Goal: Find specific page/section: Find specific page/section

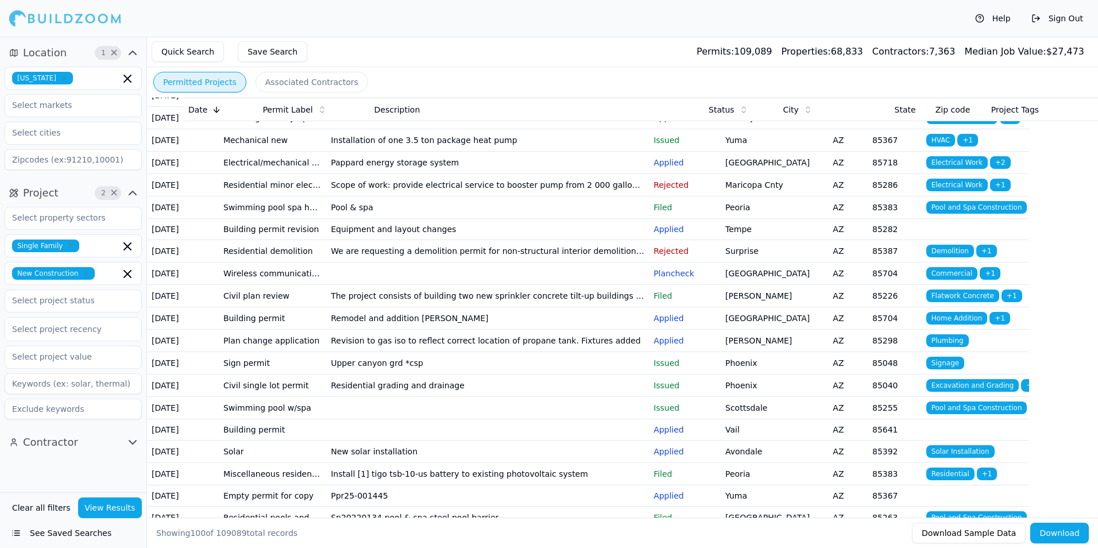
scroll to position [1206, 0]
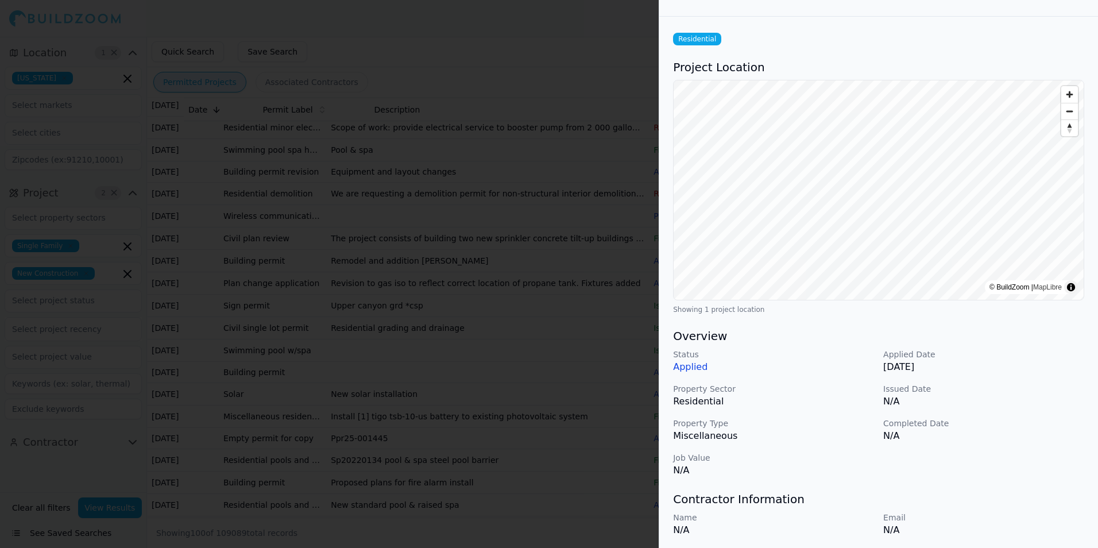
scroll to position [0, 0]
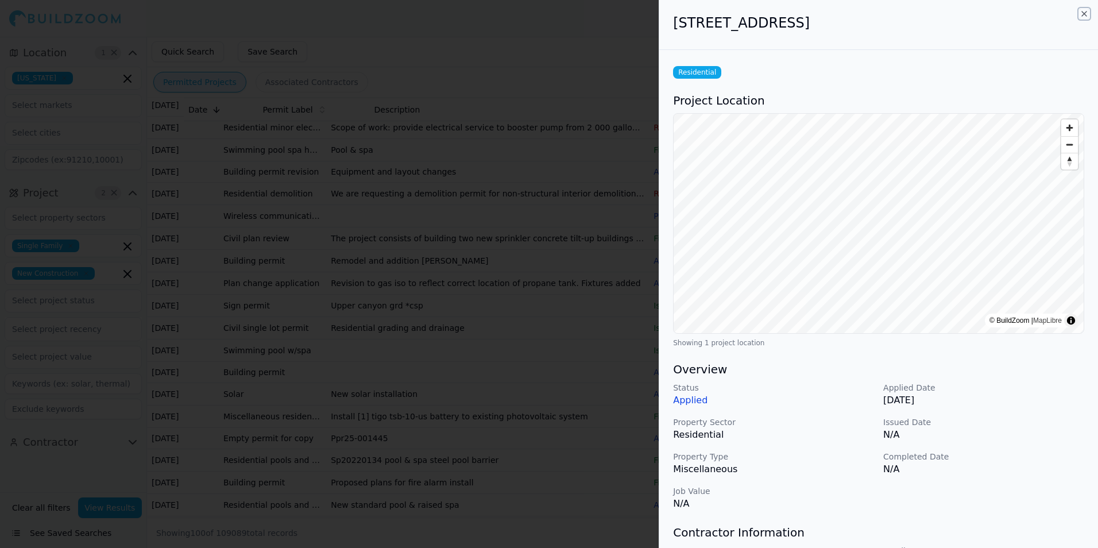
click at [1083, 13] on icon "button" at bounding box center [1084, 13] width 9 height 9
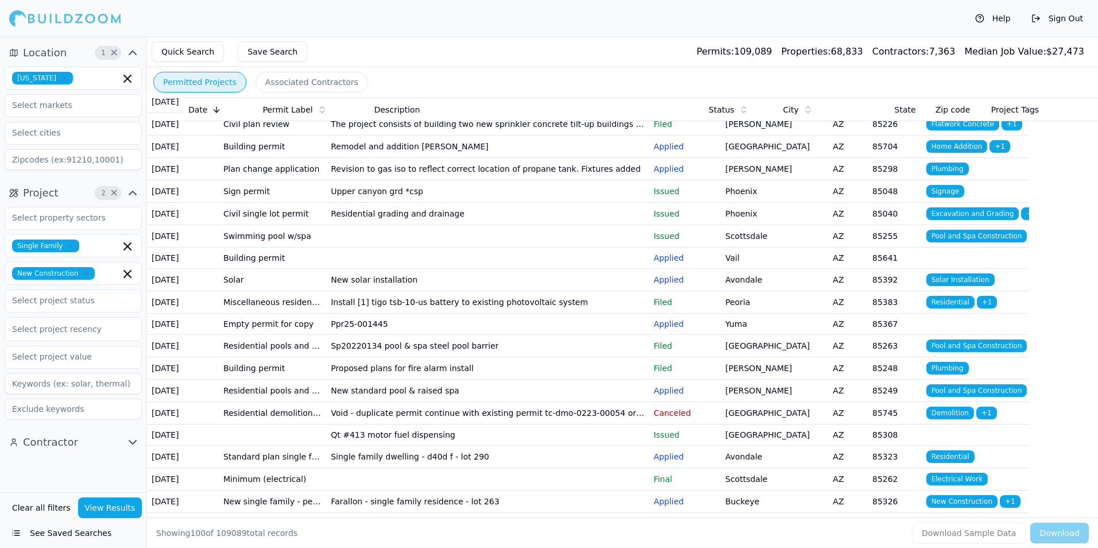
scroll to position [1321, 0]
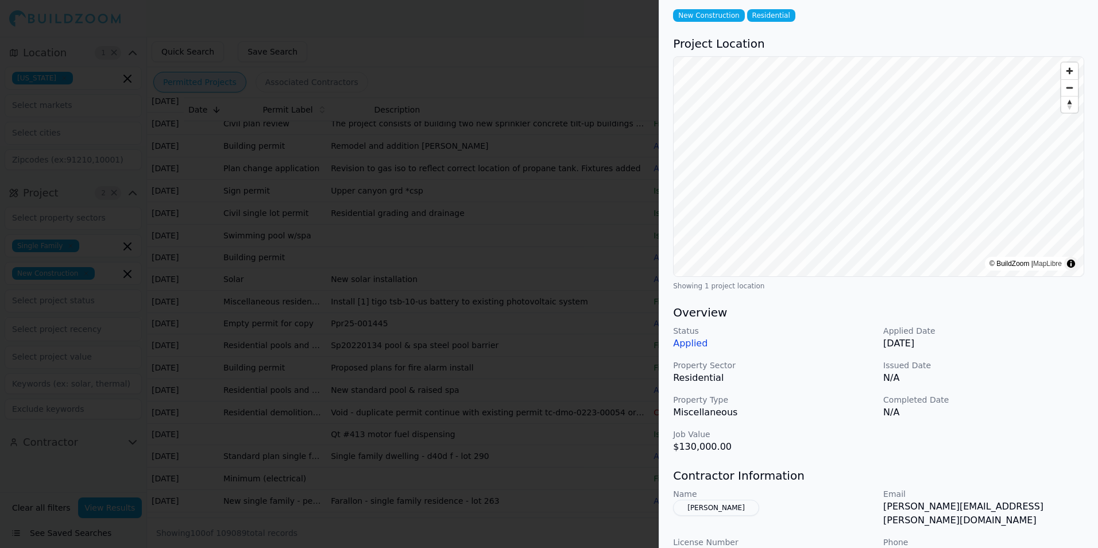
scroll to position [0, 0]
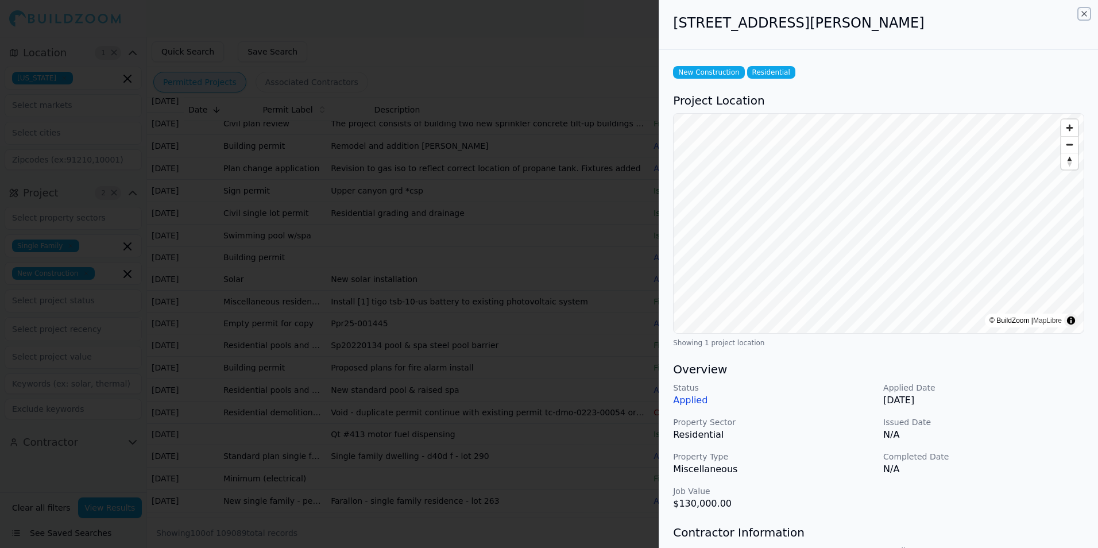
click at [1083, 12] on icon "button" at bounding box center [1084, 13] width 9 height 9
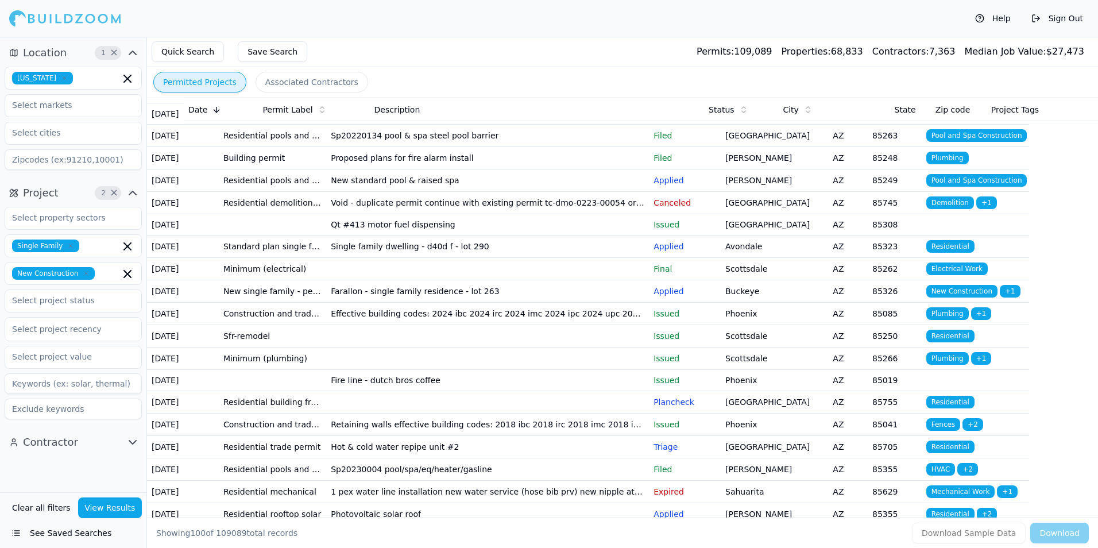
scroll to position [1551, 0]
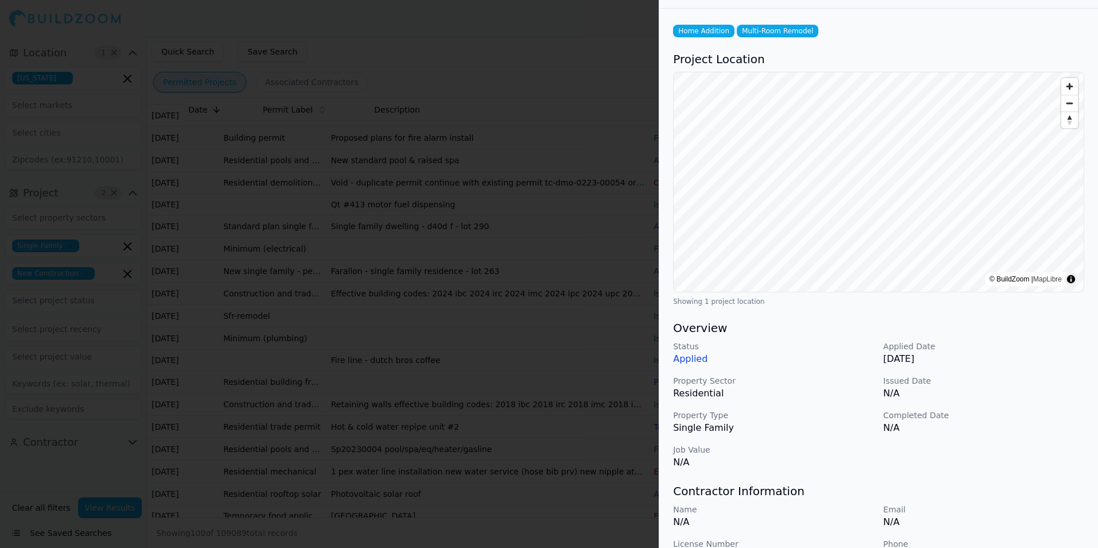
scroll to position [0, 0]
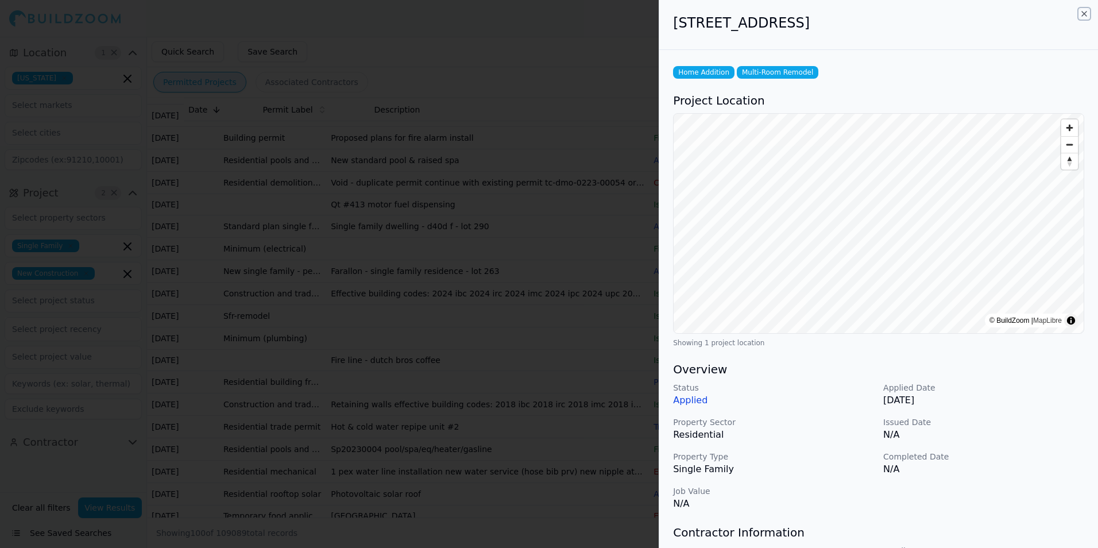
click at [1084, 14] on icon "button" at bounding box center [1084, 13] width 5 height 5
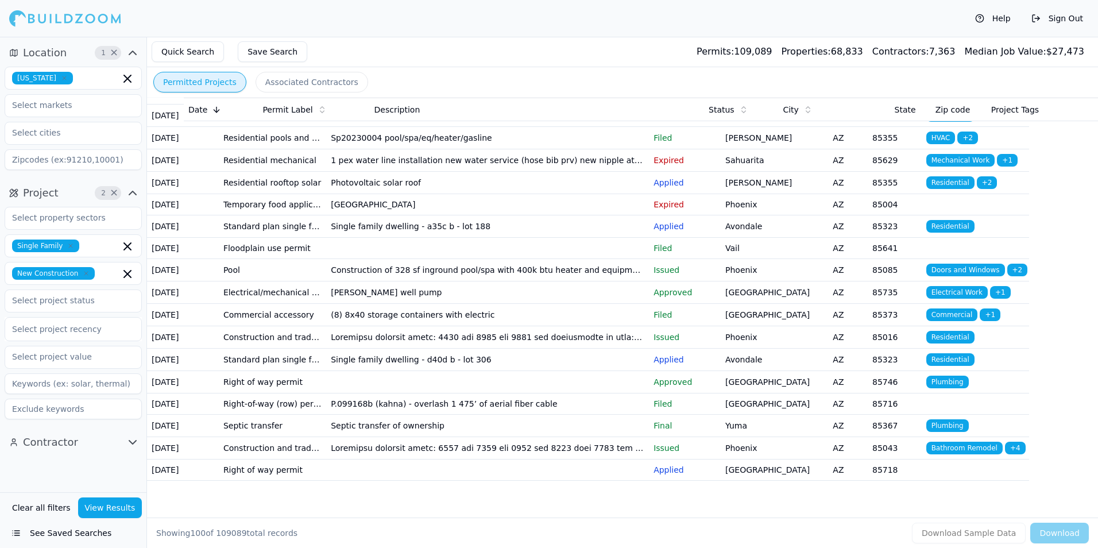
scroll to position [1953, 0]
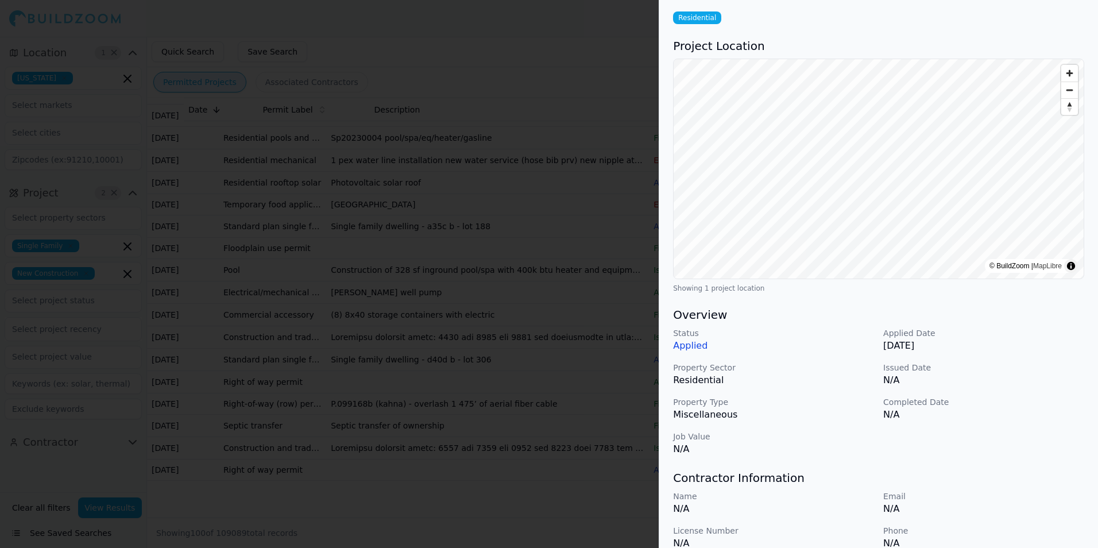
scroll to position [0, 0]
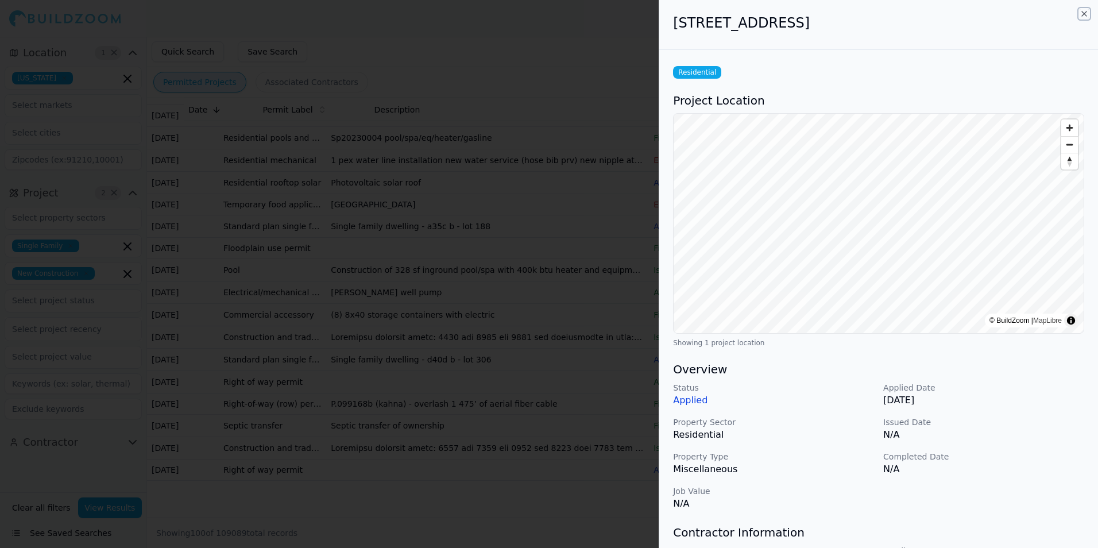
click at [1085, 14] on icon "button" at bounding box center [1084, 13] width 5 height 5
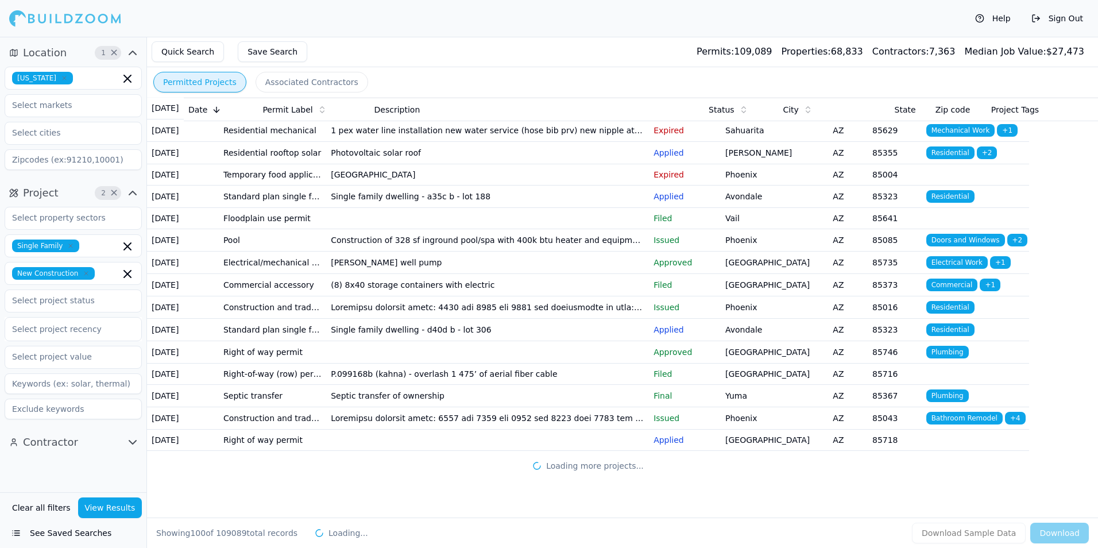
scroll to position [2240, 0]
